Goal: Task Accomplishment & Management: Manage account settings

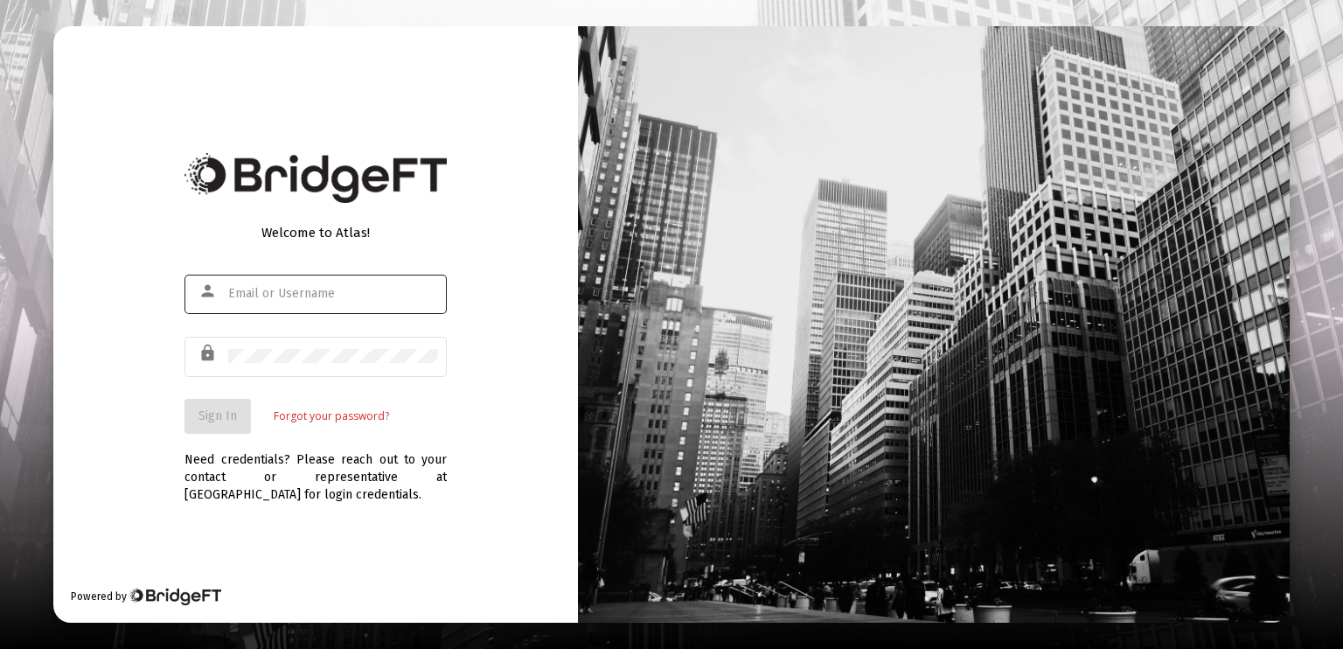
click at [246, 285] on div at bounding box center [333, 293] width 210 height 43
click at [246, 288] on input "text" at bounding box center [333, 294] width 210 height 14
click at [248, 289] on input "text" at bounding box center [333, 294] width 210 height 14
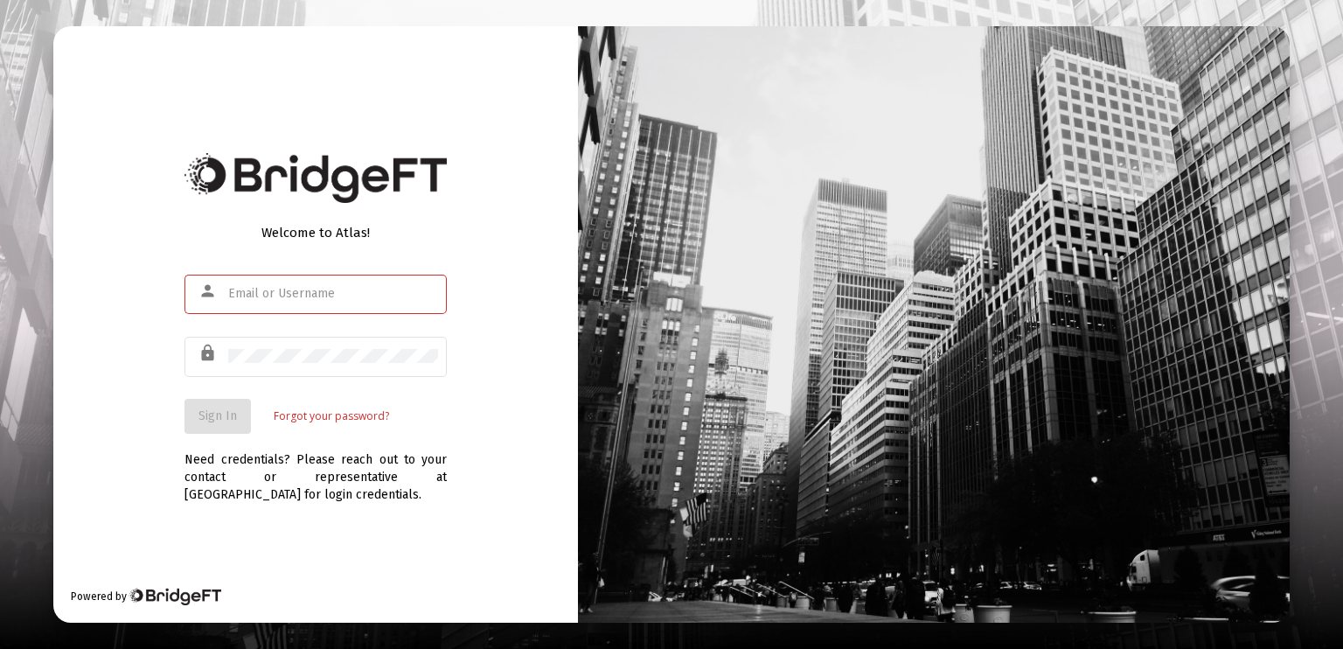
click at [248, 289] on input "text" at bounding box center [333, 294] width 210 height 14
click at [220, 293] on div "person" at bounding box center [211, 291] width 34 height 30
drag, startPoint x: 212, startPoint y: 287, endPoint x: 205, endPoint y: 293, distance: 9.3
click at [205, 293] on mat-icon "person" at bounding box center [209, 291] width 21 height 21
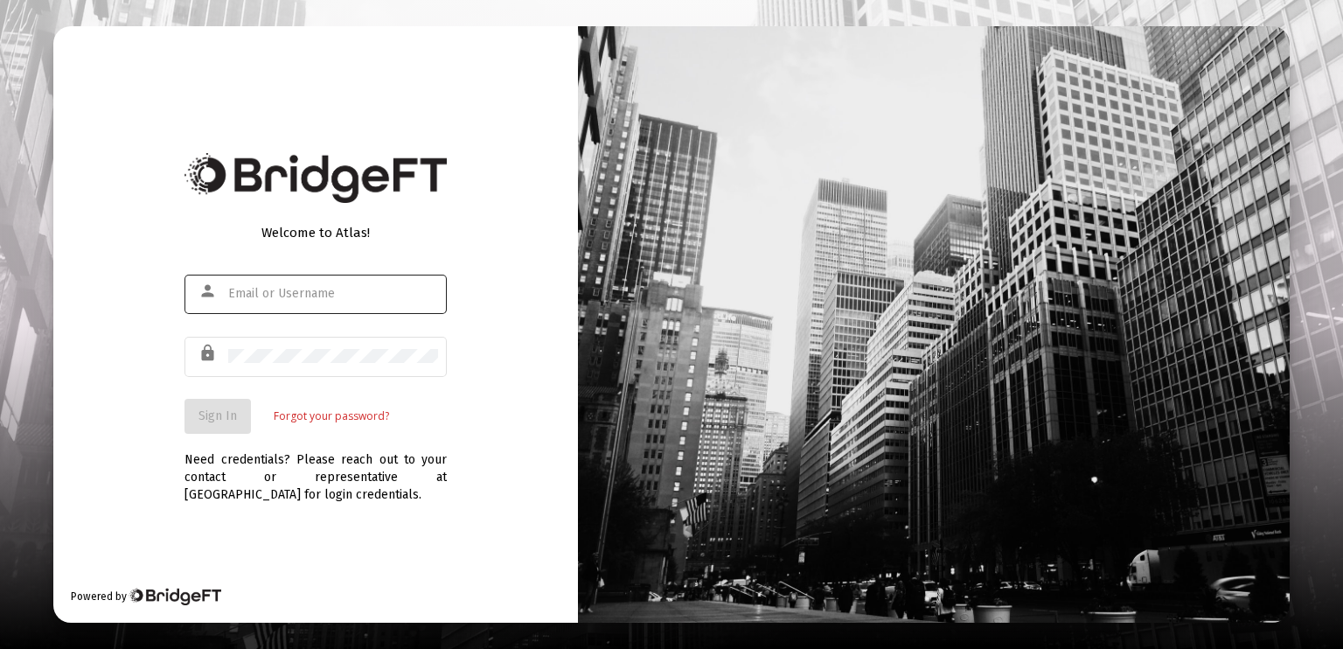
click at [205, 293] on mat-icon "person" at bounding box center [209, 291] width 21 height 21
click at [232, 288] on input "text" at bounding box center [333, 294] width 210 height 14
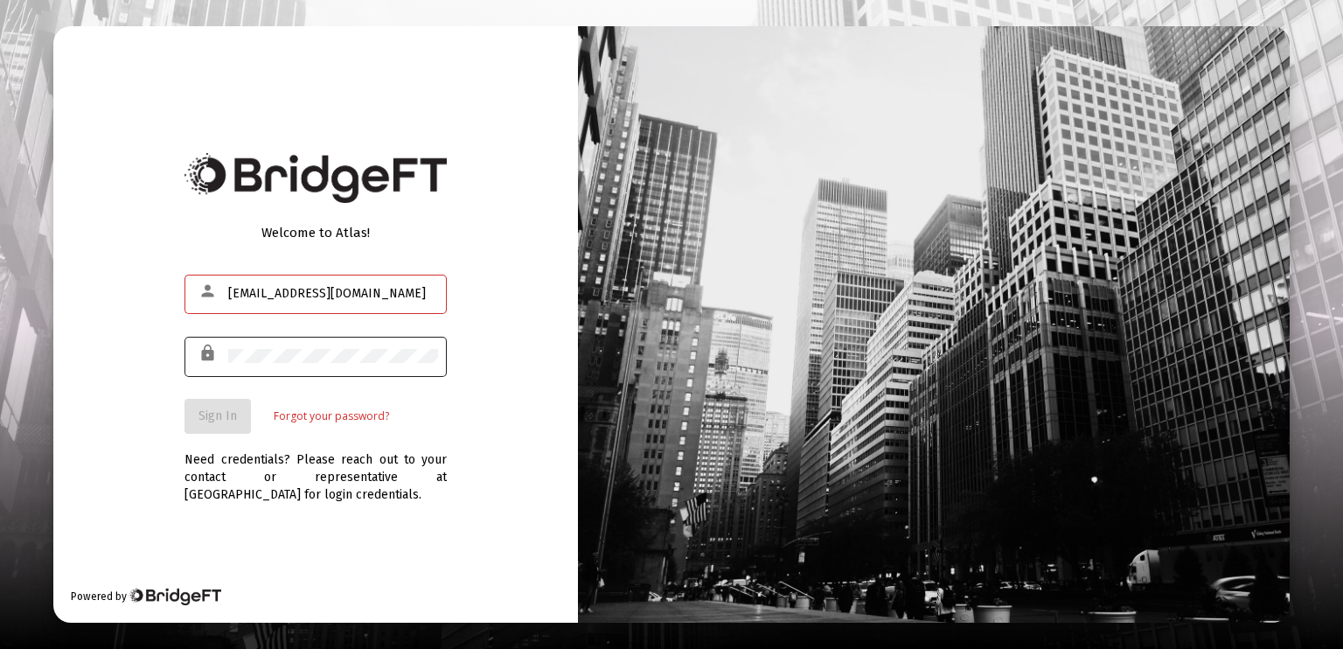
type input "[EMAIL_ADDRESS][DOMAIN_NAME]"
click at [223, 408] on span "Sign In" at bounding box center [218, 415] width 38 height 15
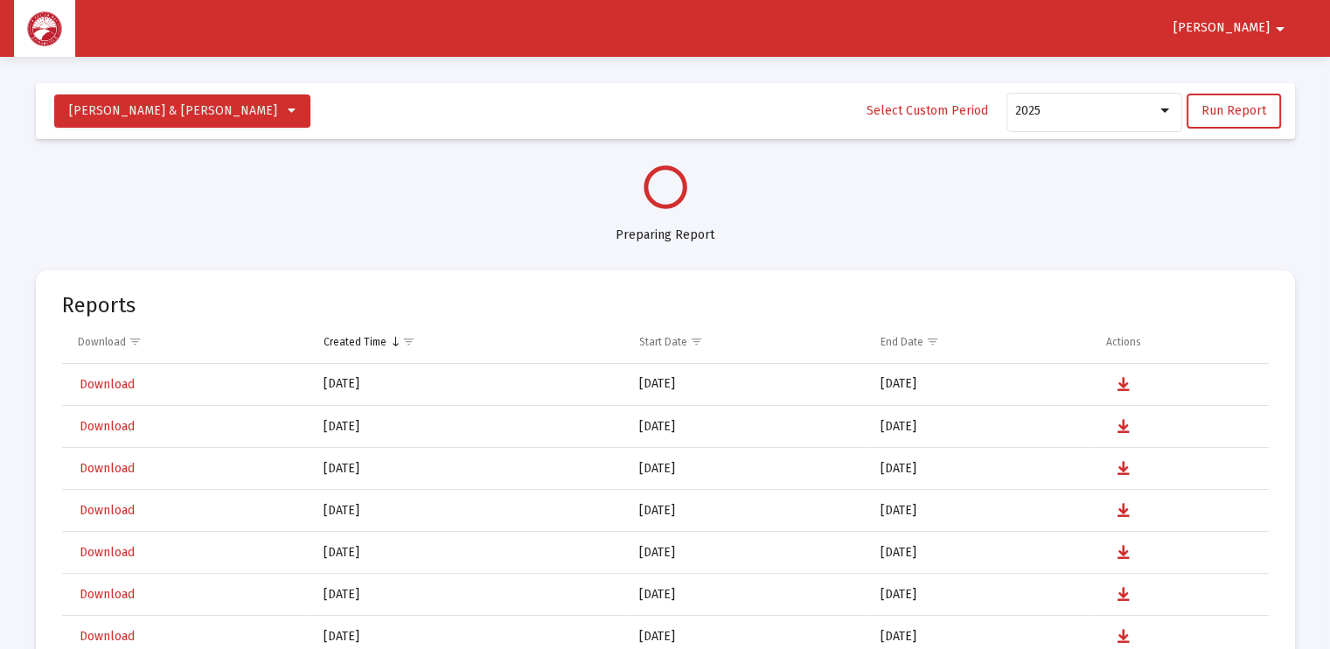
select select "View all"
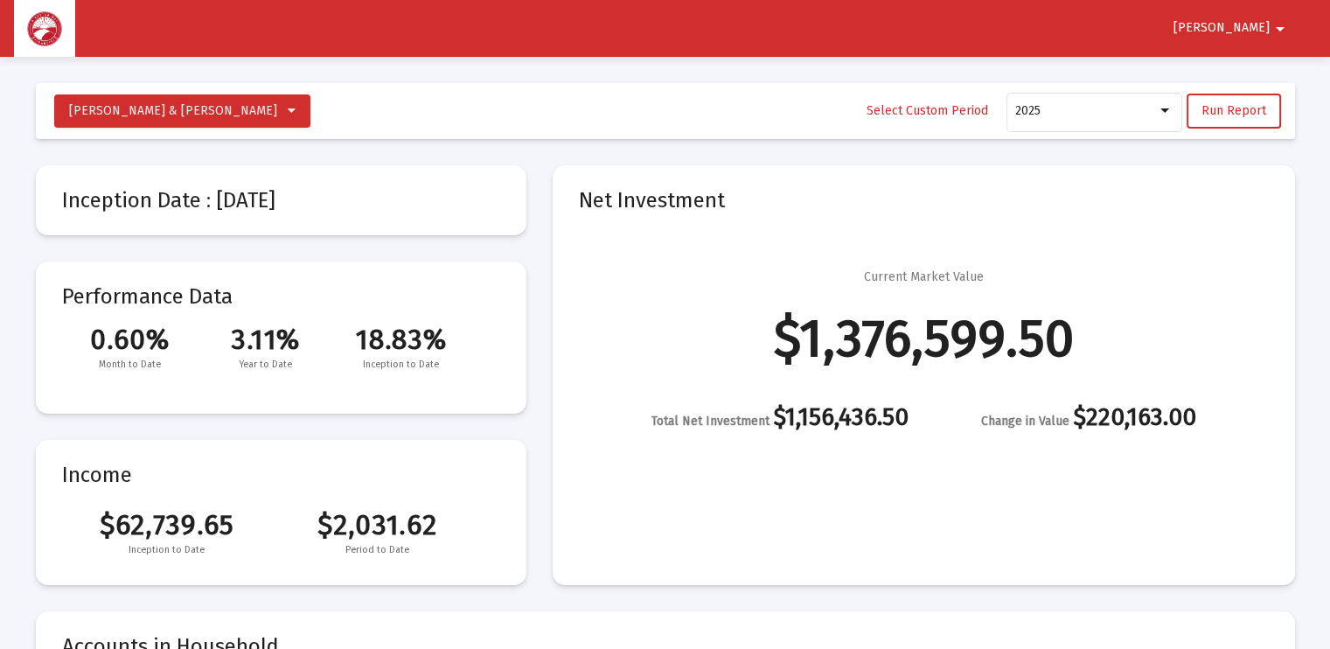
click at [1276, 26] on mat-icon "arrow_drop_down" at bounding box center [1280, 28] width 21 height 35
click at [1263, 74] on button "Logout" at bounding box center [1256, 74] width 98 height 42
